Goal: Task Accomplishment & Management: Manage account settings

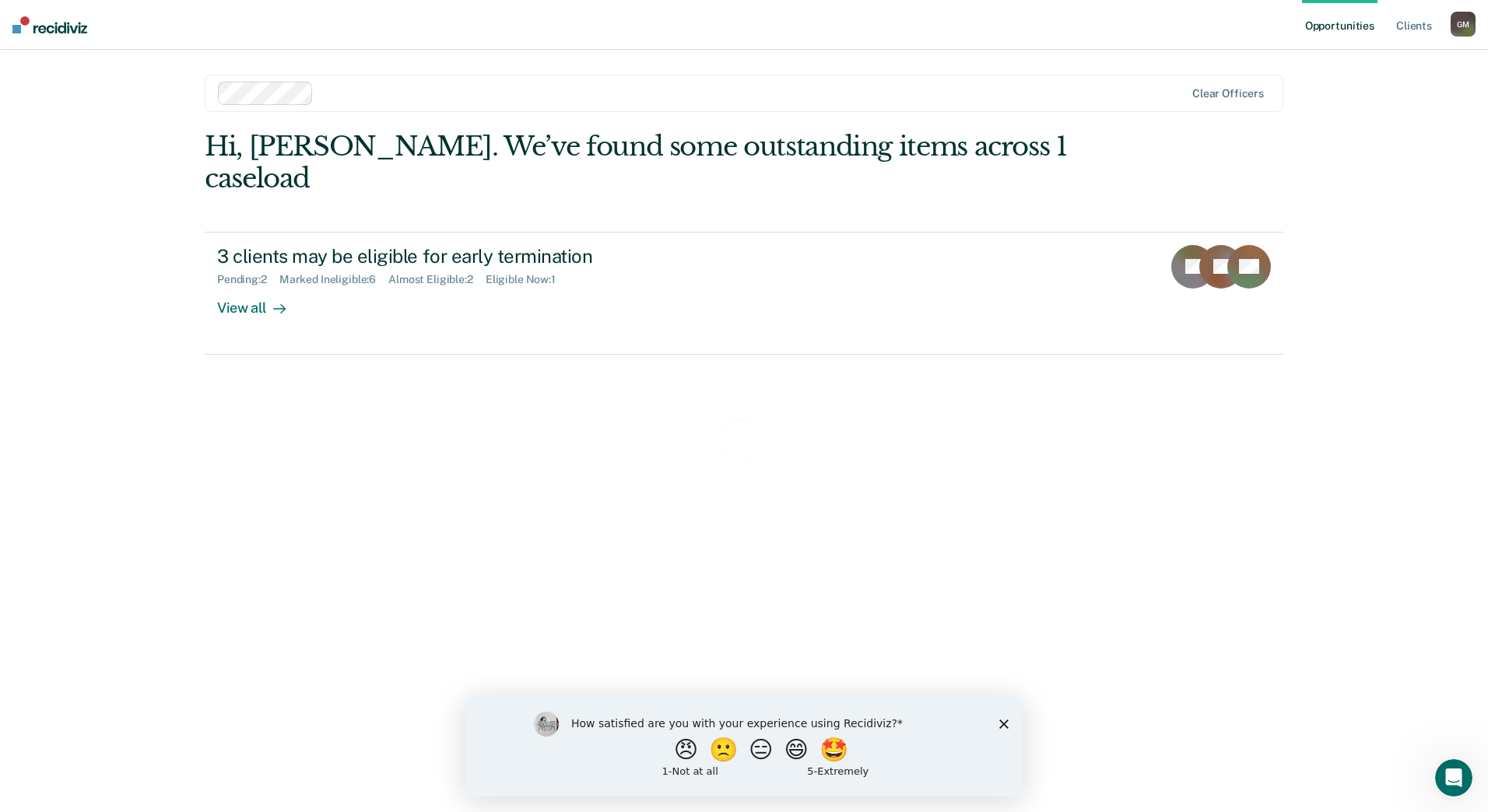
click at [998, 722] on div "How satisfied are you with your experience using Recidiviz? 😠 🙁 😑 😄 🤩 1 - Not a…" at bounding box center [744, 745] width 557 height 100
click at [1006, 724] on icon "Close survey" at bounding box center [1004, 724] width 9 height 9
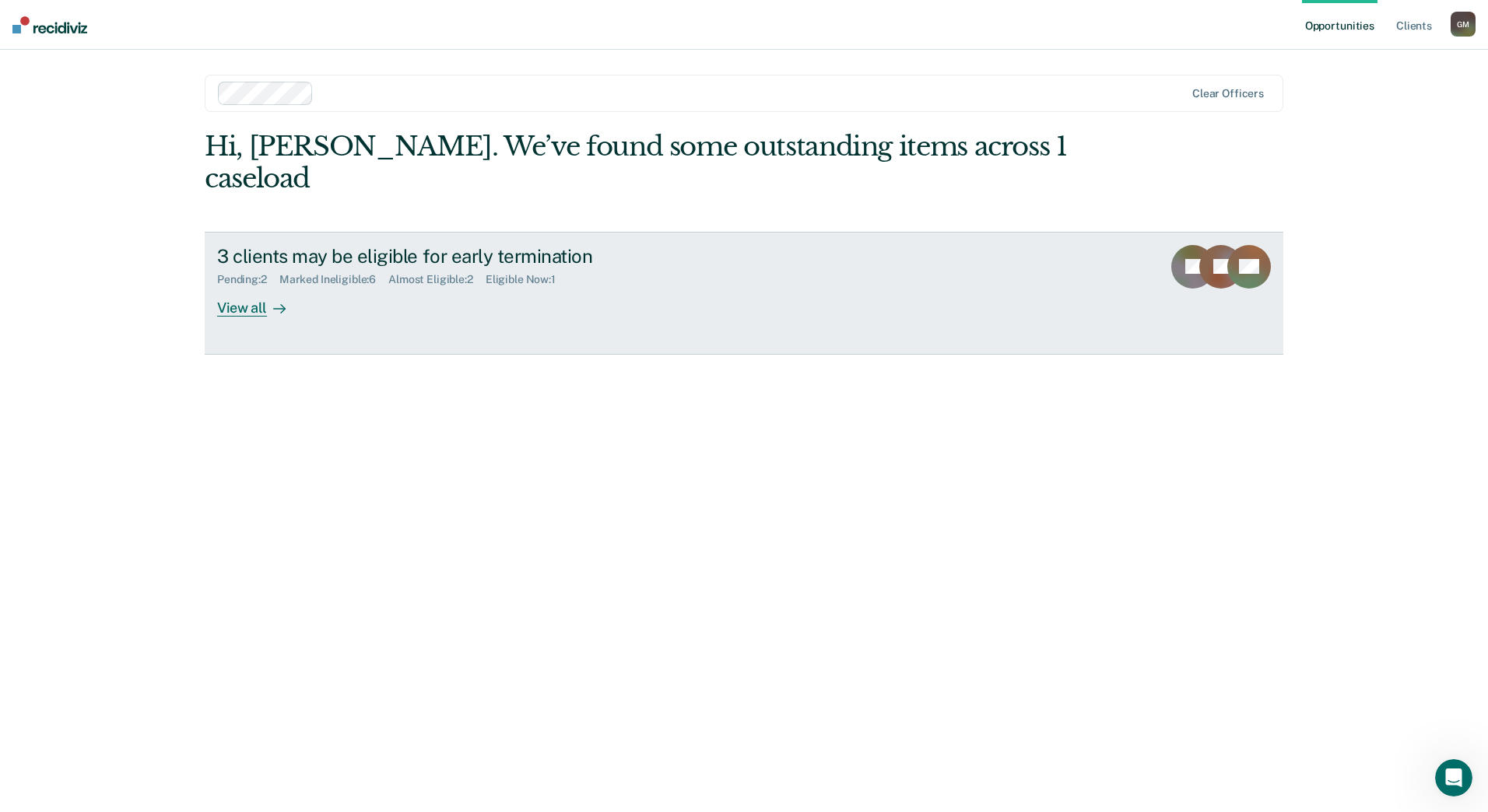
click at [275, 302] on icon at bounding box center [278, 308] width 12 height 12
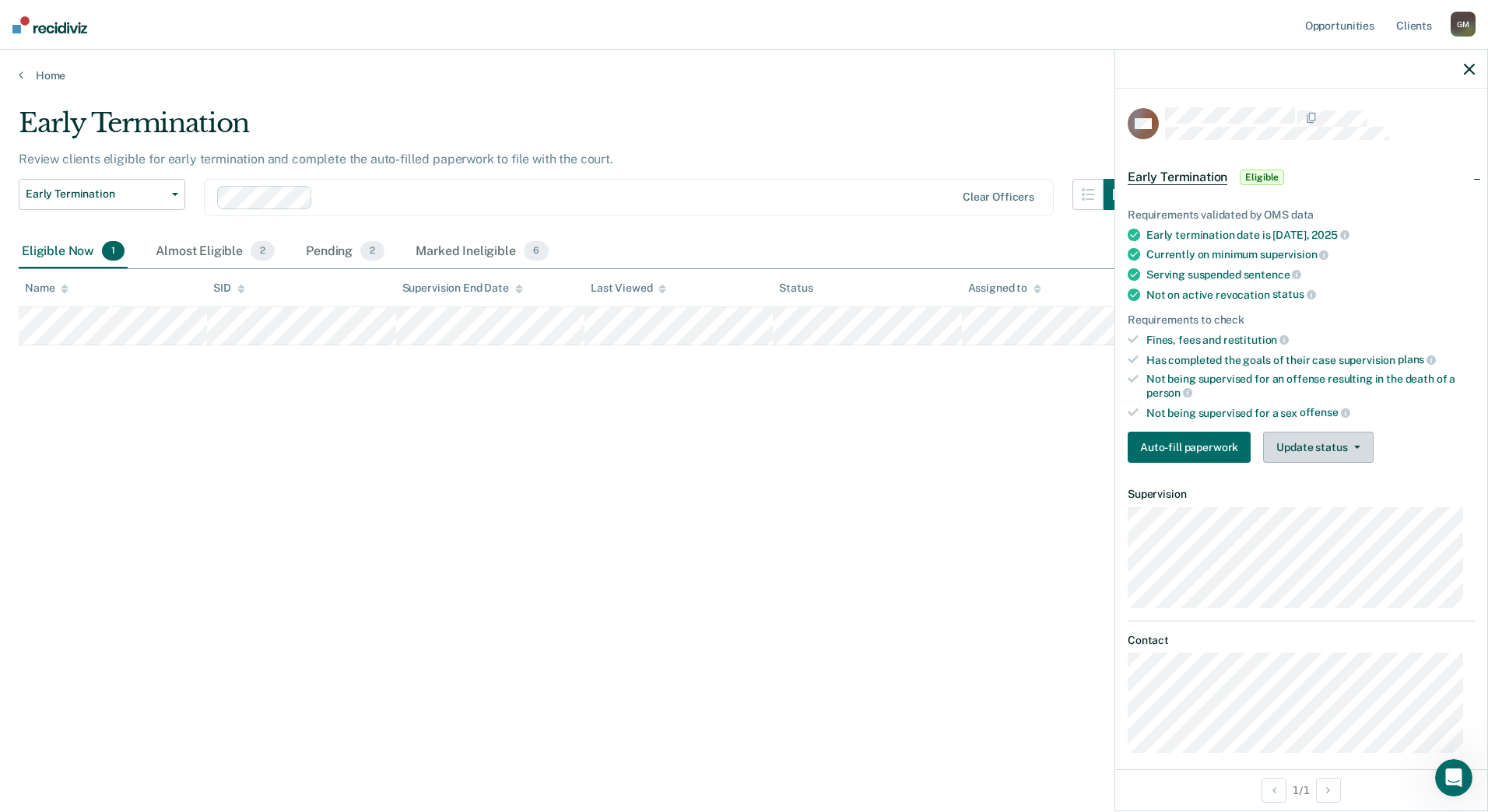
click at [1288, 446] on button "Update status" at bounding box center [1318, 446] width 110 height 31
click at [1293, 510] on button "Mark Ineligible" at bounding box center [1337, 509] width 150 height 25
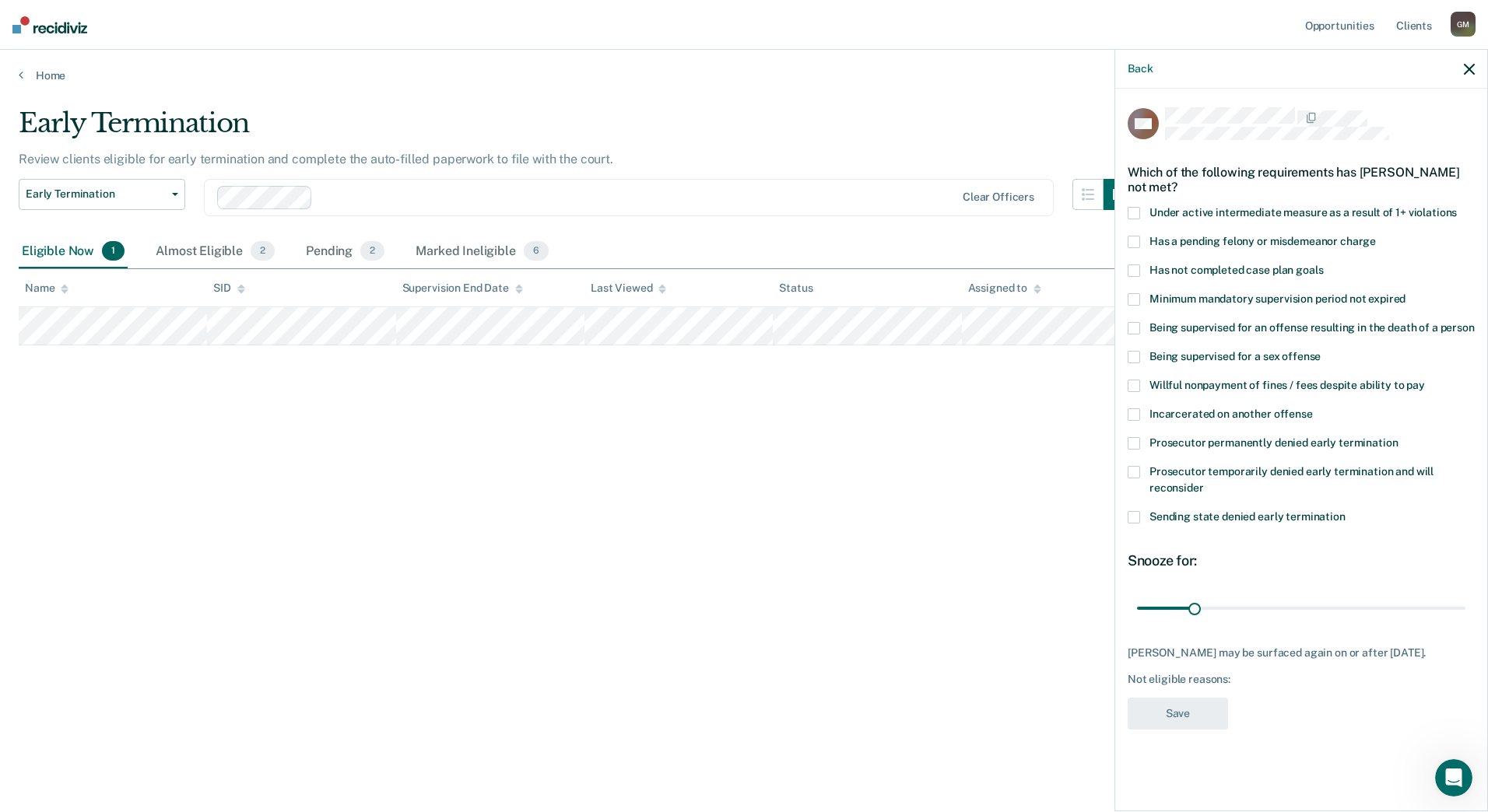
click at [1192, 473] on span "Prosecutor temporarily denied early termination and will reconsider" at bounding box center [1291, 479] width 284 height 29
click at [1203, 482] on input "Prosecutor temporarily denied early termination and will reconsider" at bounding box center [1203, 482] width 0 height 0
click at [1135, 466] on span at bounding box center [1133, 472] width 12 height 12
click at [1203, 482] on input "Prosecutor temporarily denied early termination and will reconsider" at bounding box center [1203, 482] width 0 height 0
click at [1218, 245] on span "Has a pending felony or misdemeanor charge" at bounding box center [1262, 240] width 226 height 12
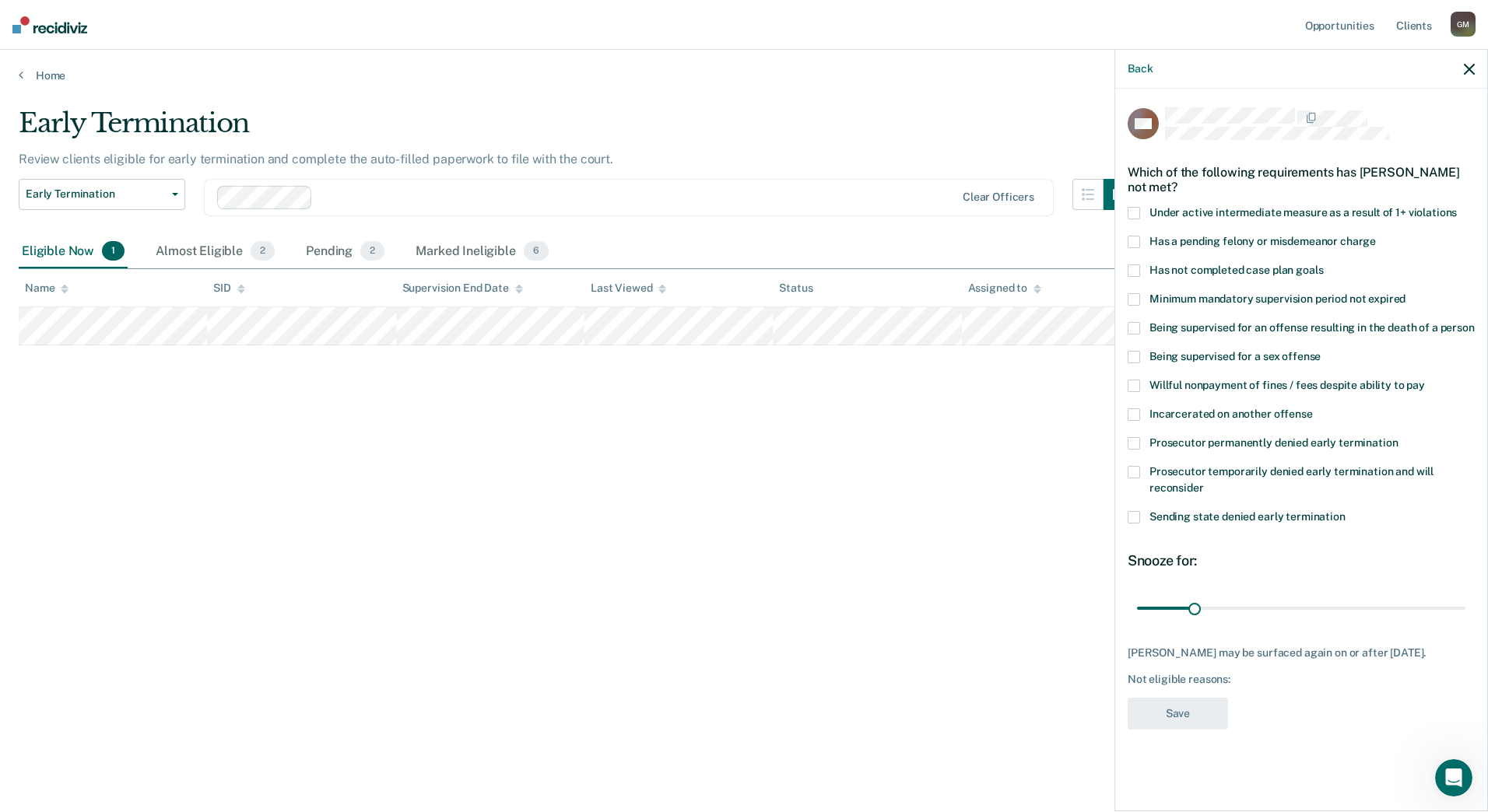
click at [1375, 235] on input "Has a pending felony or misdemeanor charge" at bounding box center [1375, 235] width 0 height 0
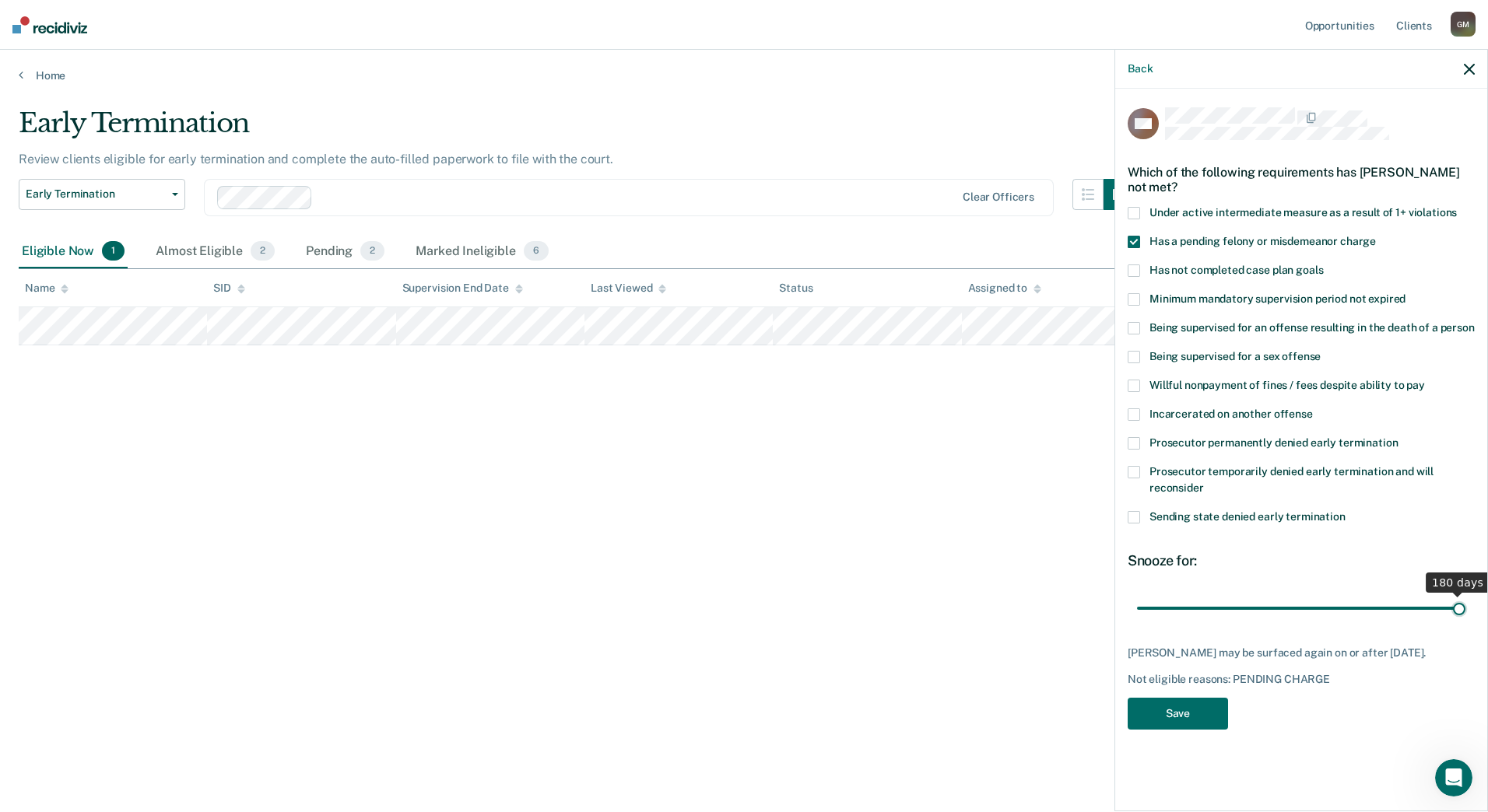
drag, startPoint x: 1191, startPoint y: 609, endPoint x: 1490, endPoint y: 626, distance: 299.5
type input "180"
click at [1465, 621] on input "range" at bounding box center [1301, 607] width 328 height 27
click at [1197, 725] on button "Save" at bounding box center [1177, 713] width 101 height 32
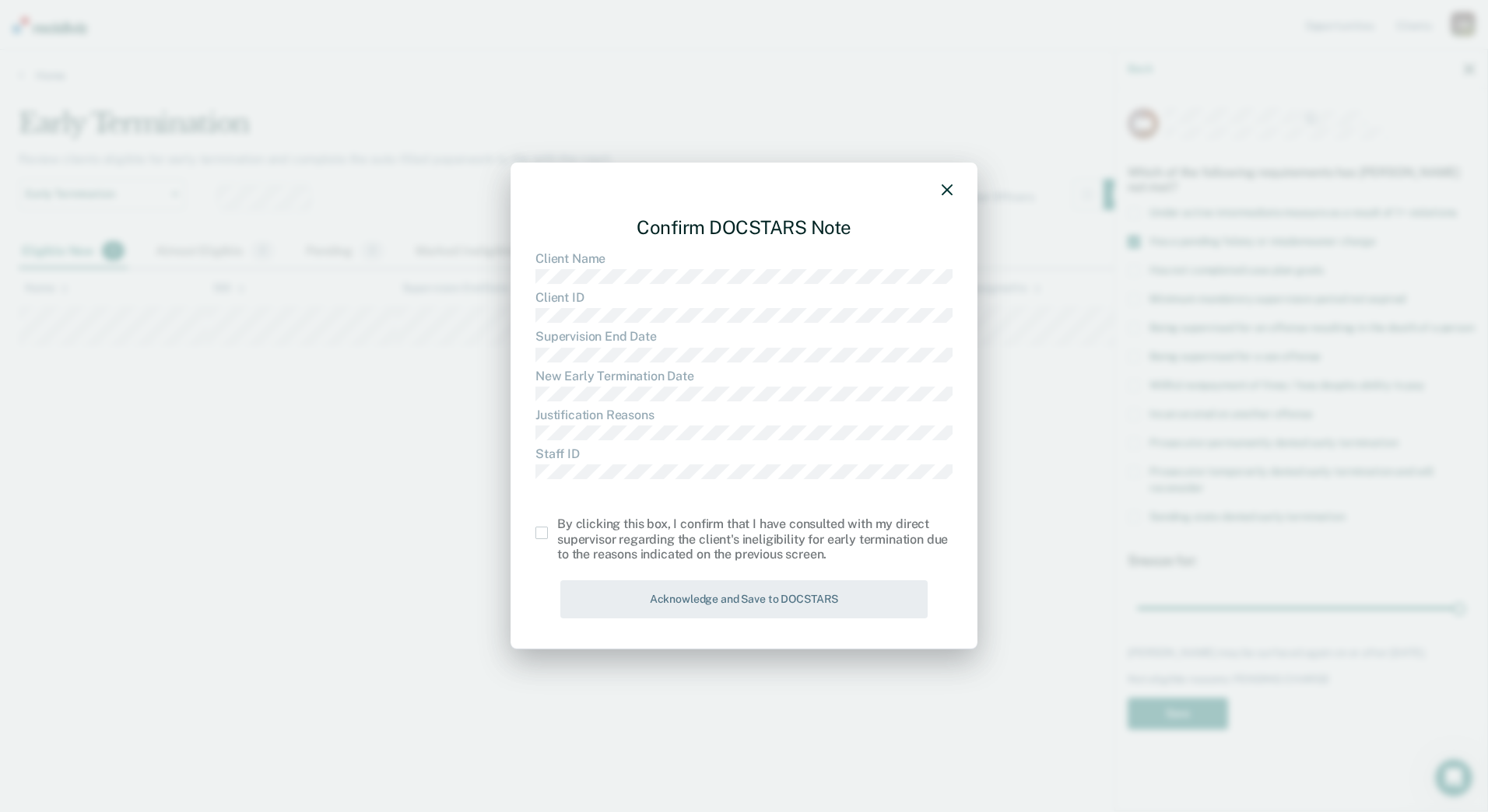
click at [540, 534] on span at bounding box center [541, 532] width 12 height 12
click at [557, 526] on input "checkbox" at bounding box center [557, 526] width 0 height 0
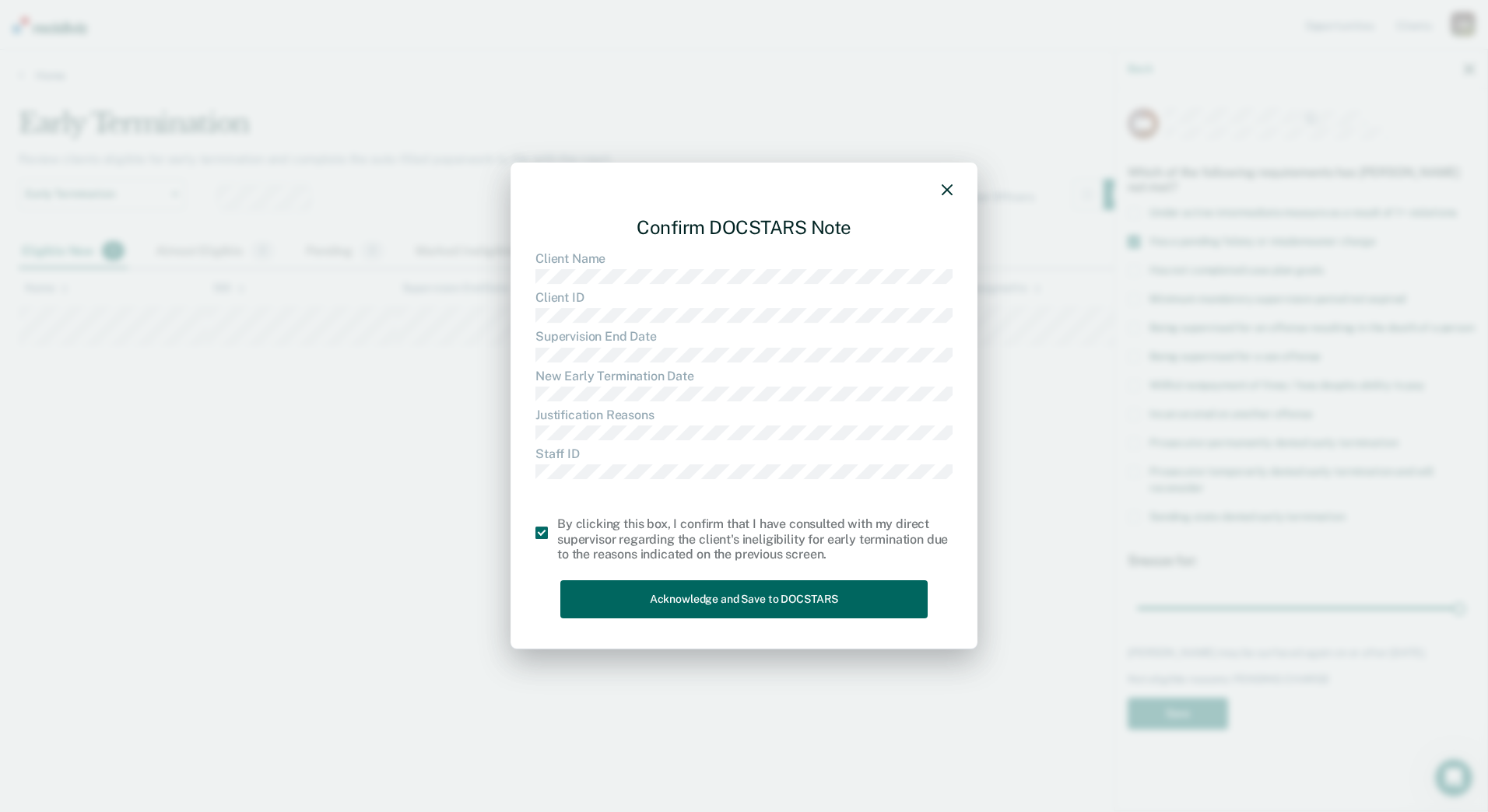
click at [738, 610] on button "Acknowledge and Save to DOCSTARS" at bounding box center [744, 599] width 368 height 38
